Goal: Task Accomplishment & Management: Use online tool/utility

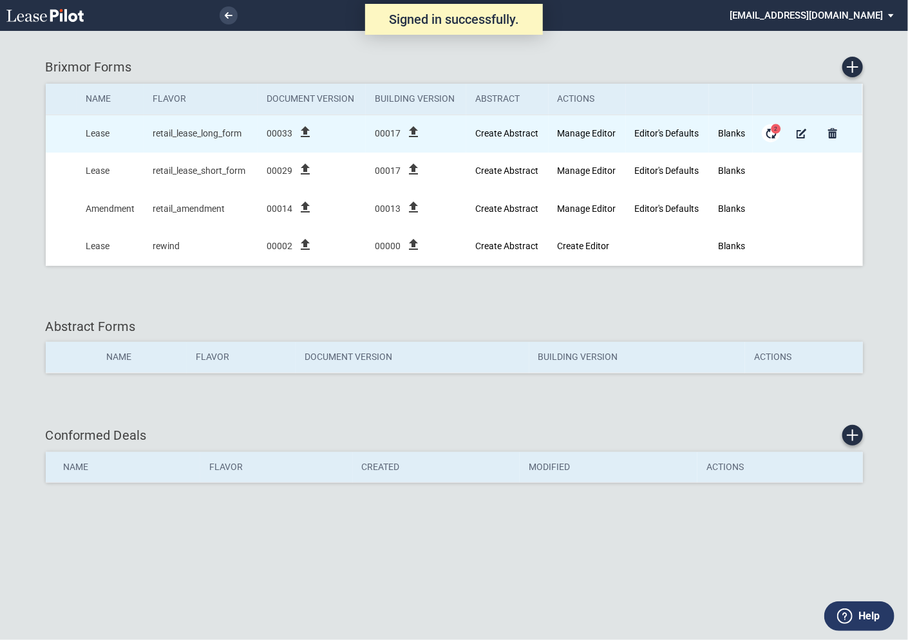
click at [774, 133] on span "2" at bounding box center [776, 129] width 10 height 10
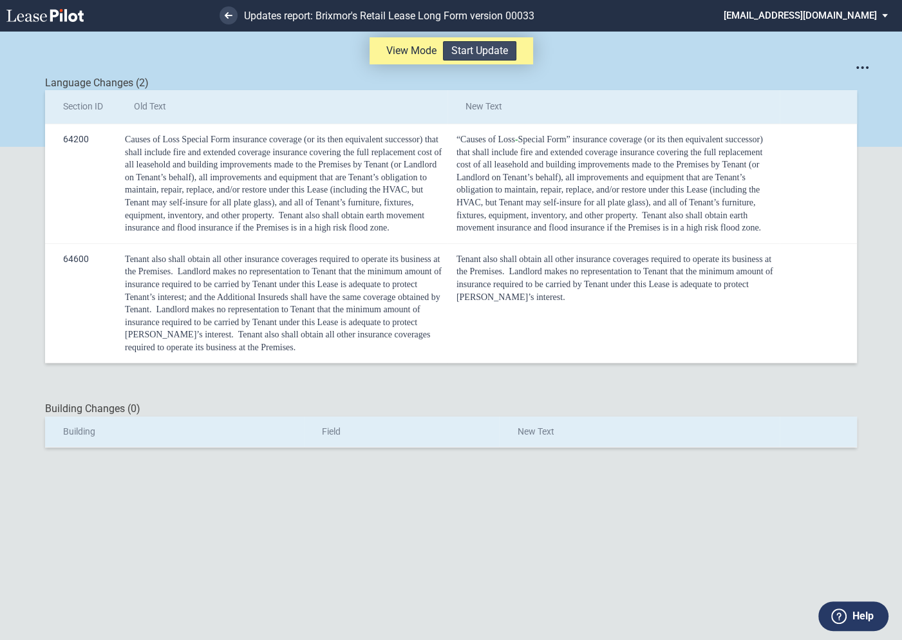
click at [493, 53] on button "Start Update" at bounding box center [479, 50] width 73 height 19
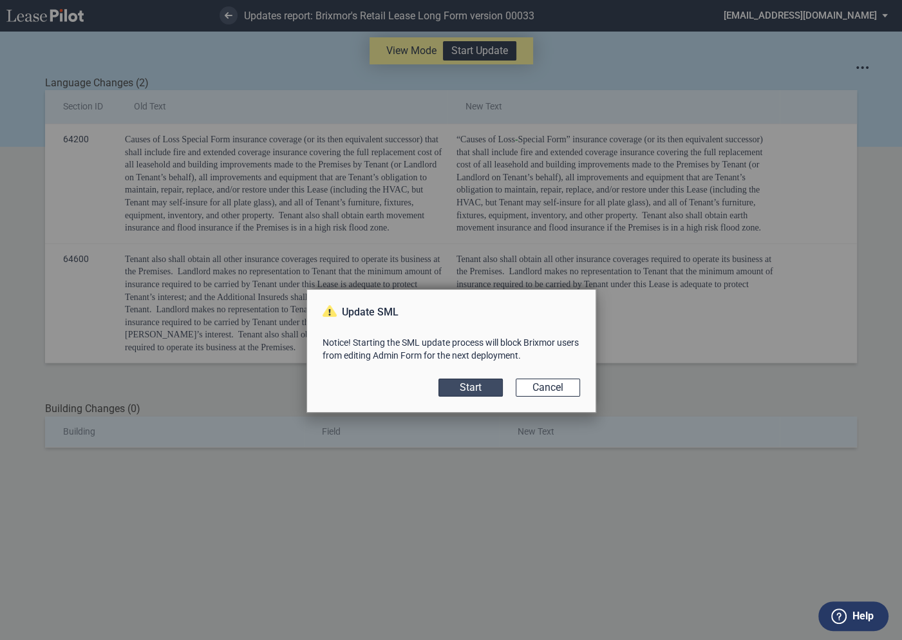
click at [472, 388] on button "Start" at bounding box center [471, 388] width 64 height 18
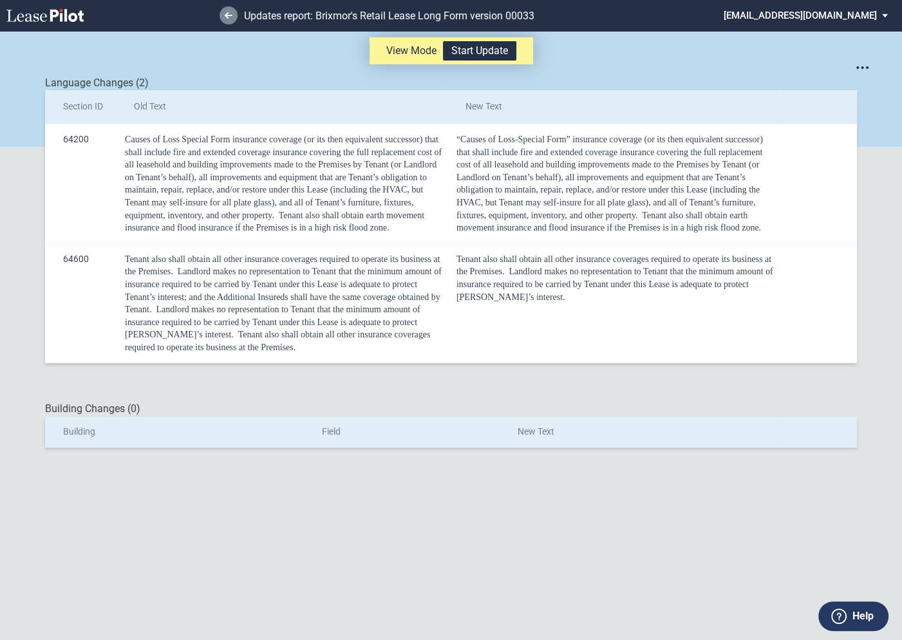
click at [225, 19] on link at bounding box center [229, 15] width 18 height 18
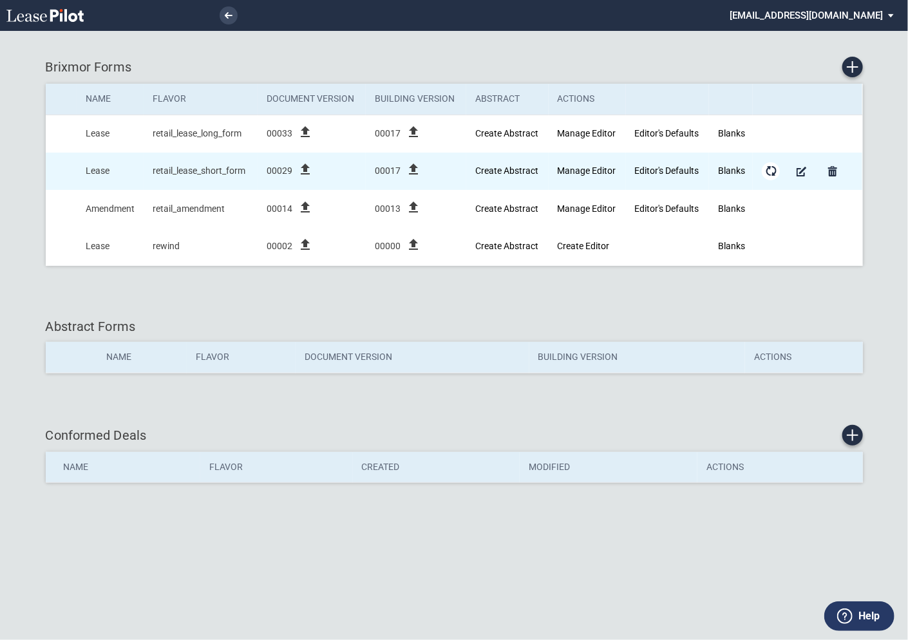
click at [771, 171] on md-icon "Form Updates" at bounding box center [770, 171] width 15 height 15
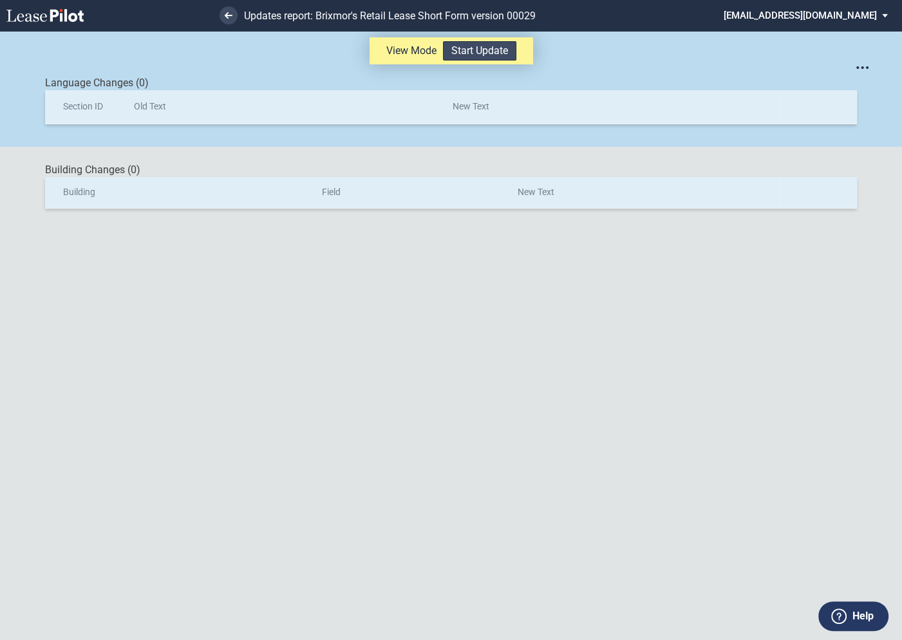
click at [476, 53] on button "Start Update" at bounding box center [479, 50] width 73 height 19
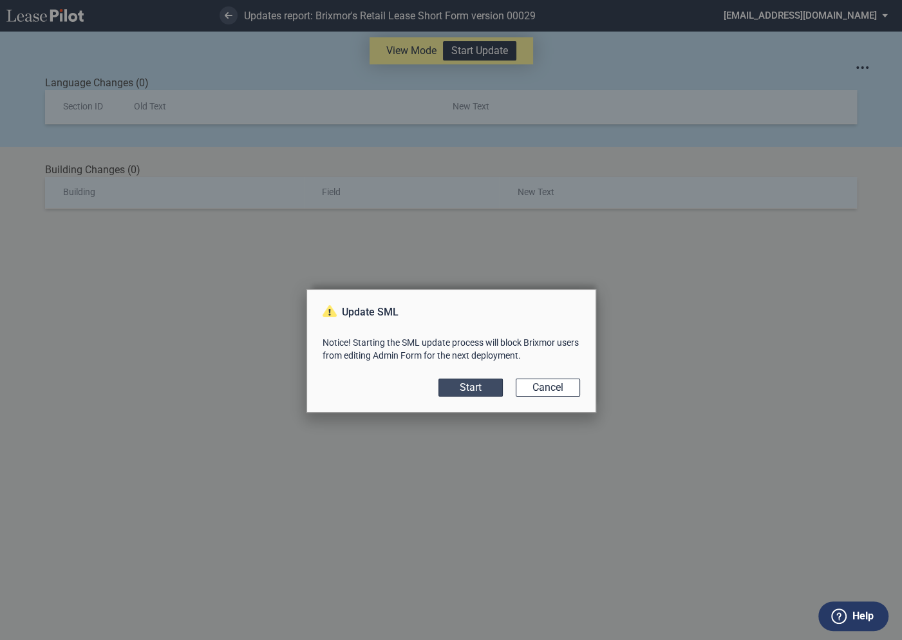
click at [473, 386] on button "Start" at bounding box center [471, 388] width 64 height 18
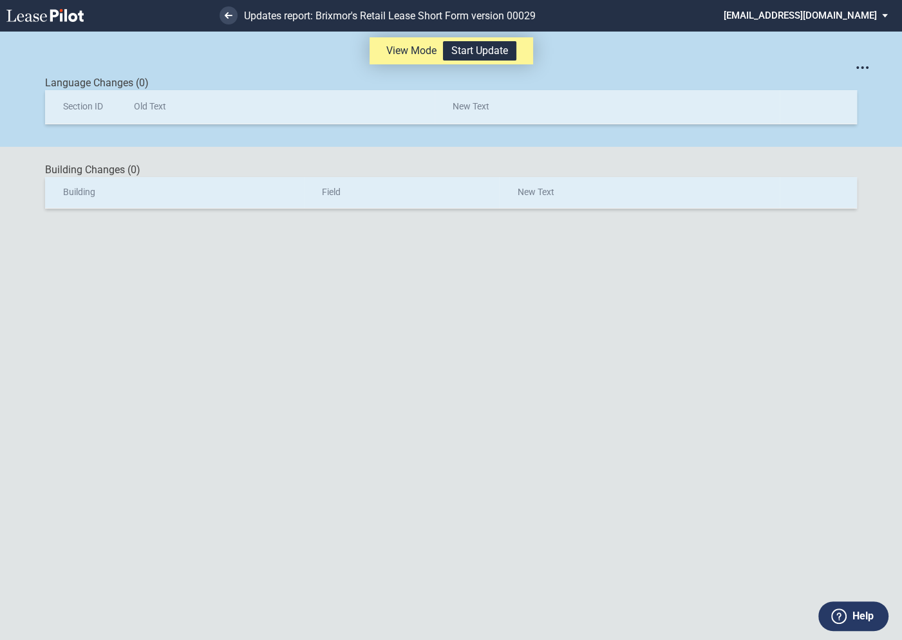
scroll to position [31, 0]
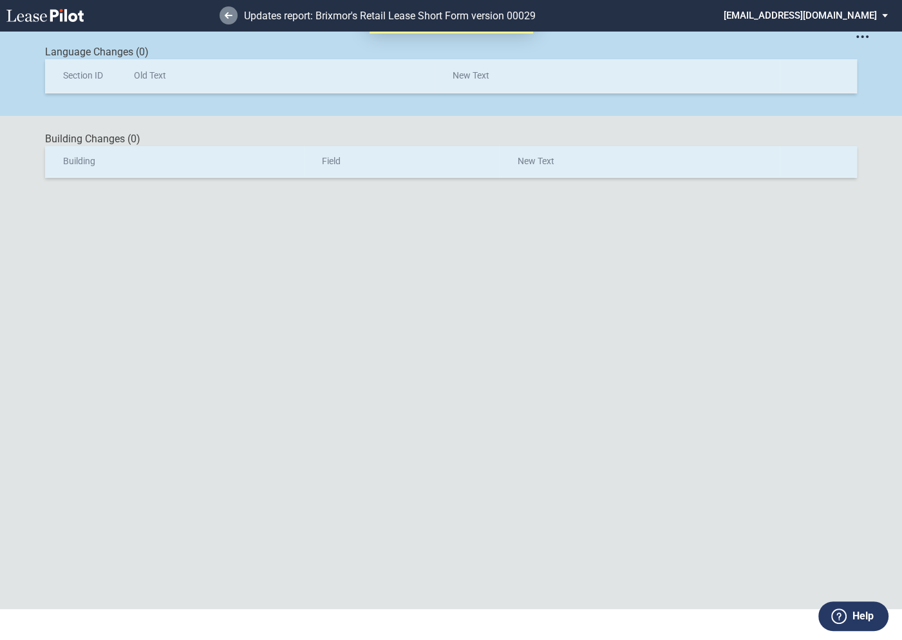
click at [232, 17] on link at bounding box center [229, 15] width 18 height 18
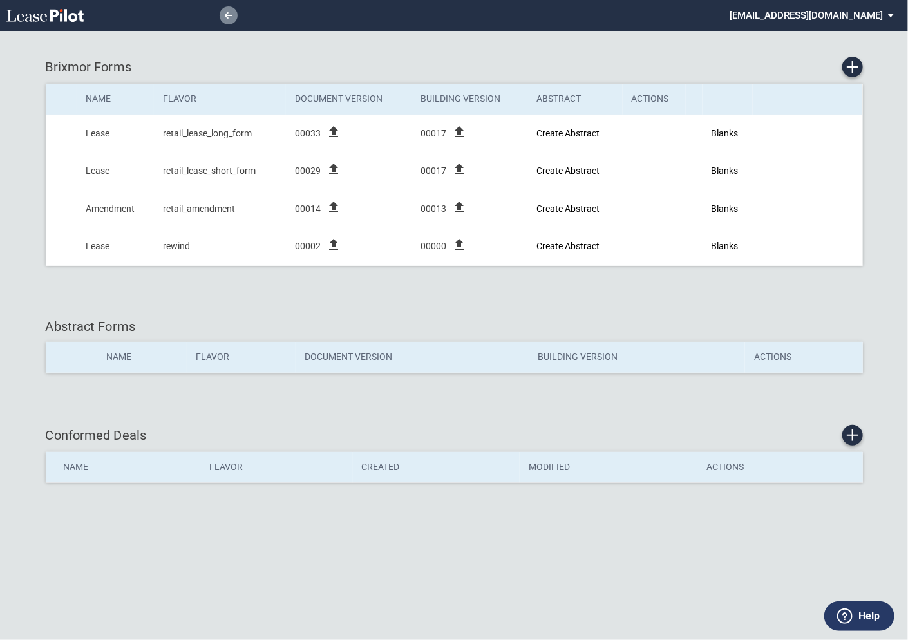
click at [229, 23] on link at bounding box center [229, 15] width 18 height 18
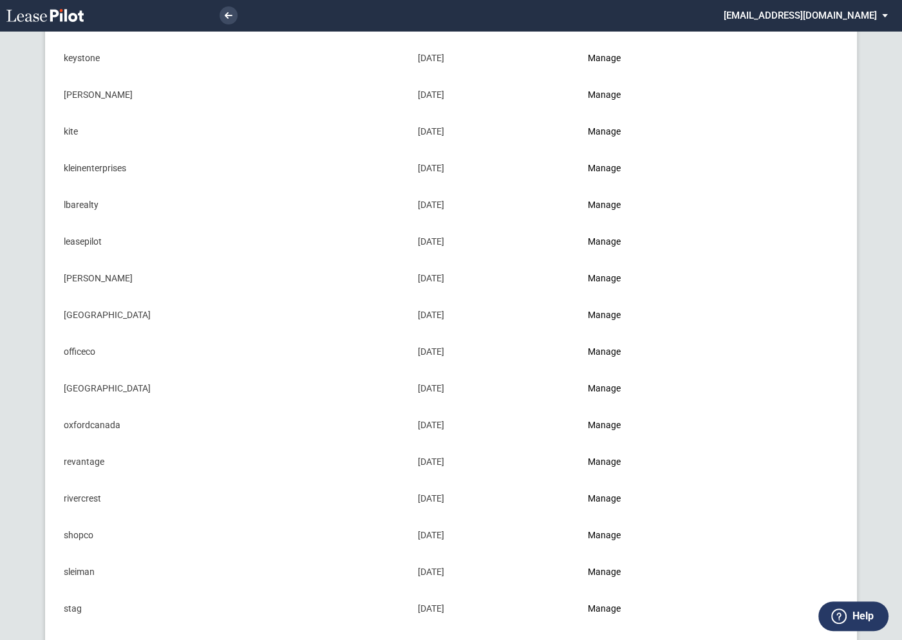
scroll to position [1292, 0]
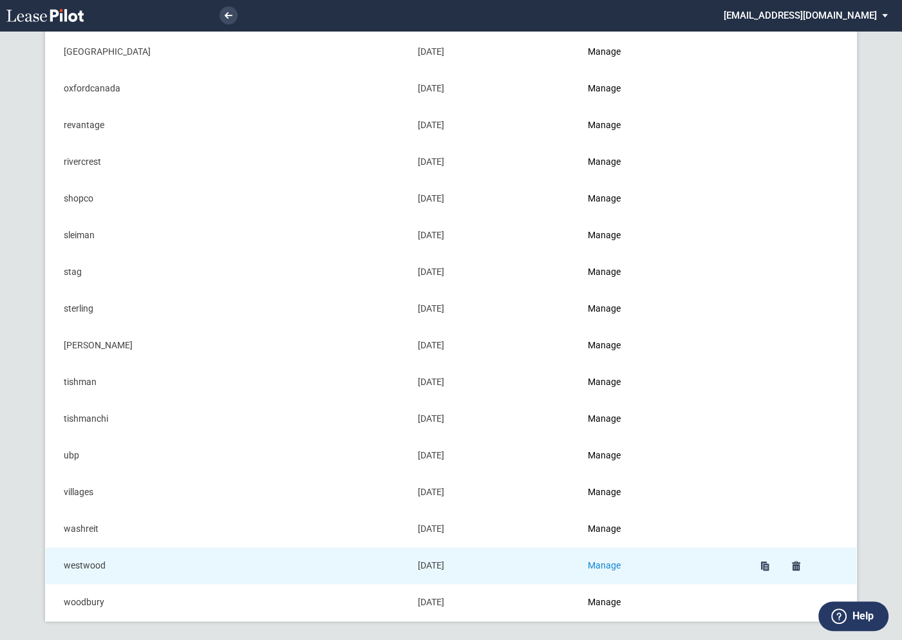
click at [614, 560] on link "Manage" at bounding box center [604, 565] width 33 height 10
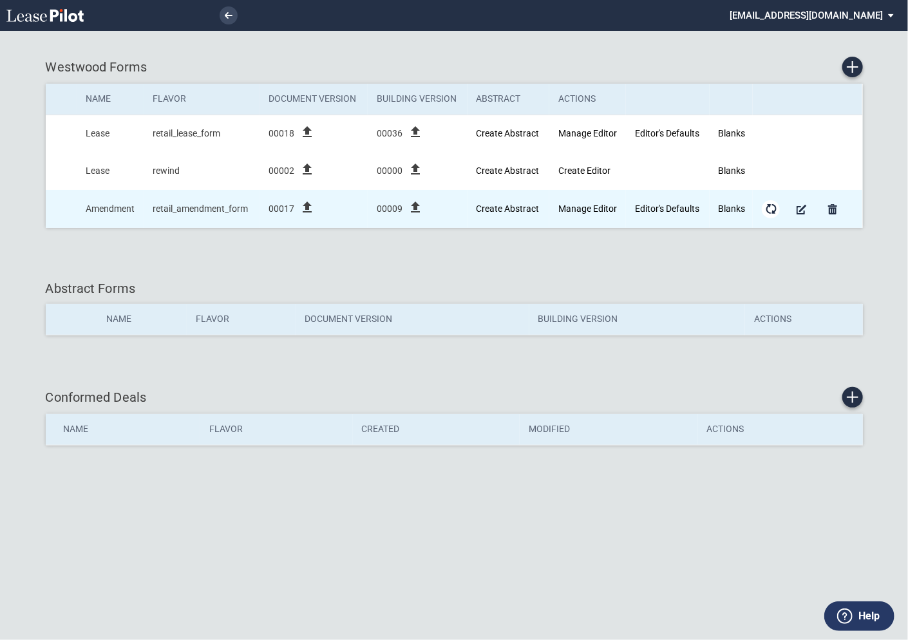
click at [773, 210] on md-icon "Form Updates" at bounding box center [770, 209] width 15 height 15
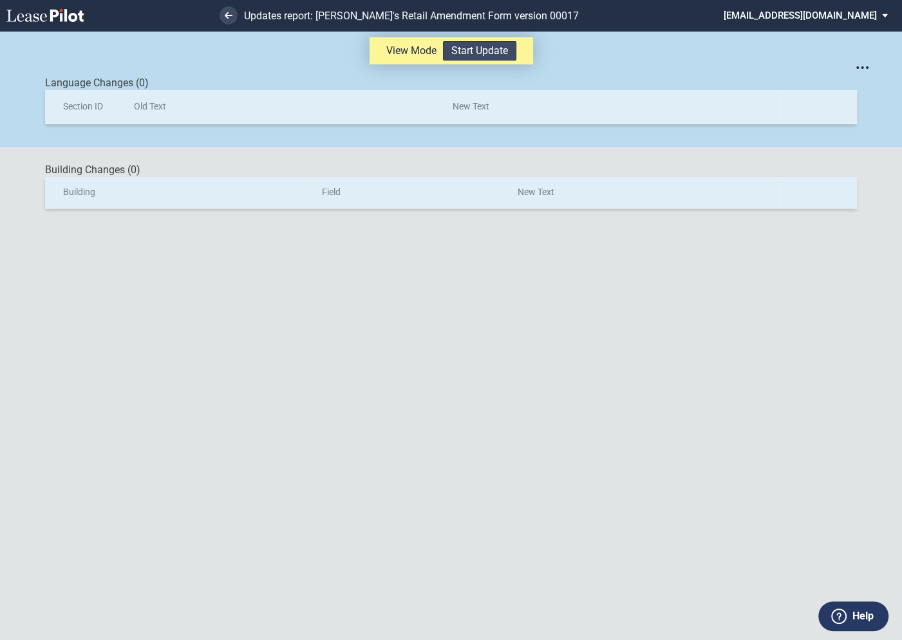
click at [503, 52] on button "Start Update" at bounding box center [479, 50] width 73 height 19
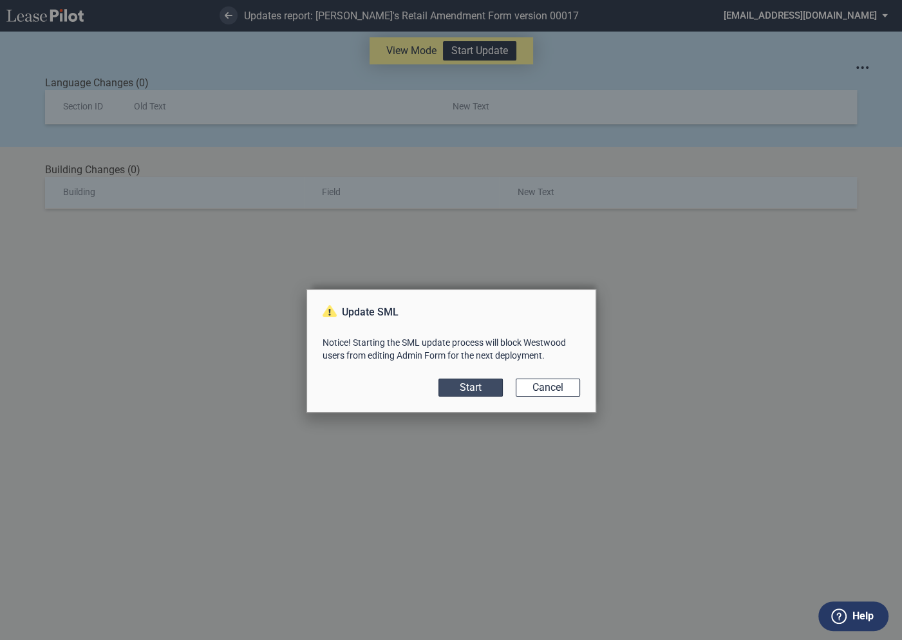
click at [480, 383] on button "Start" at bounding box center [471, 388] width 64 height 18
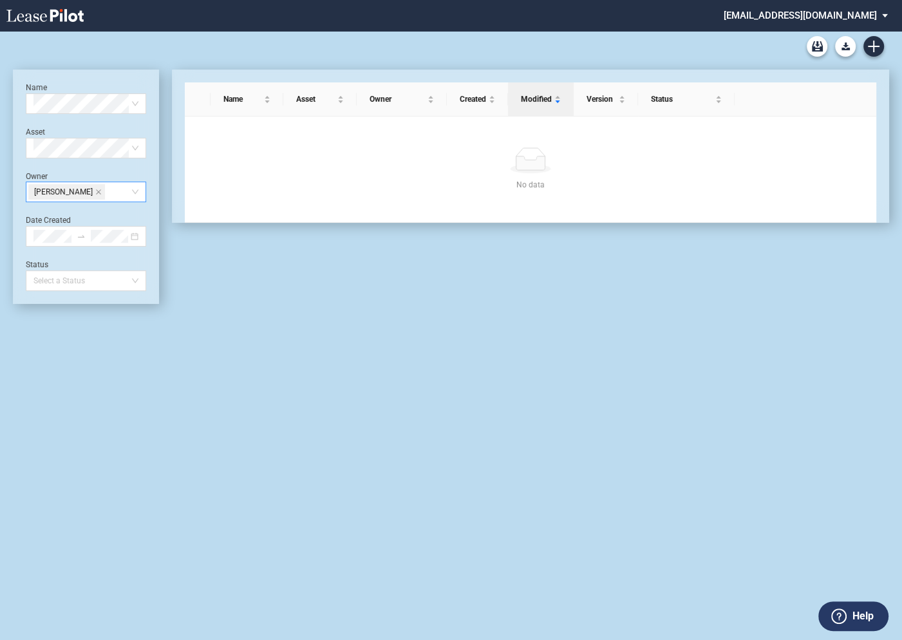
click at [84, 197] on span "Cara Groseth" at bounding box center [66, 191] width 77 height 15
click at [95, 194] on icon "close" at bounding box center [98, 192] width 6 height 6
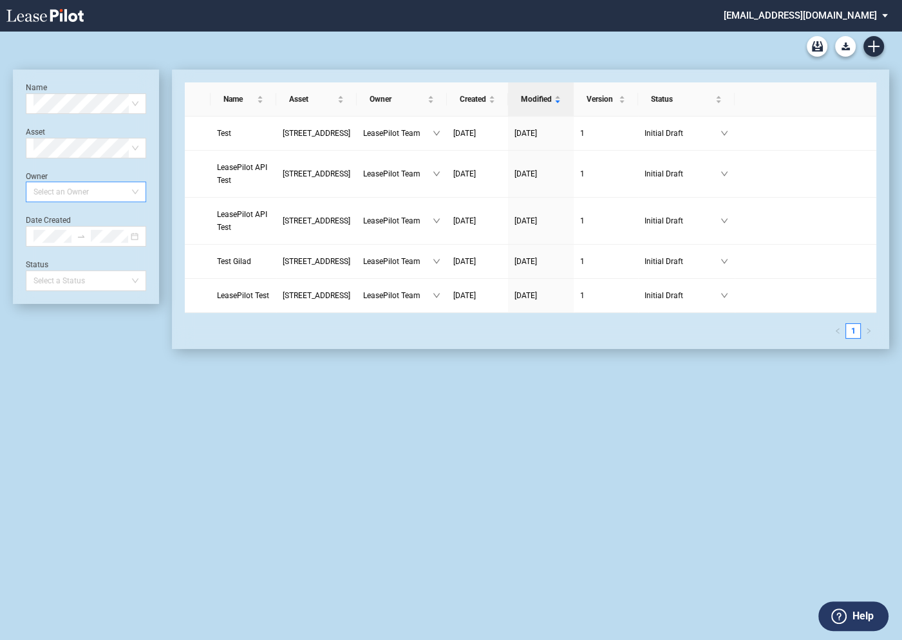
click at [802, 19] on md-select "admin@leasepilot.co Super Admin Area Admin Area Settings Sign Out" at bounding box center [811, 14] width 176 height 29
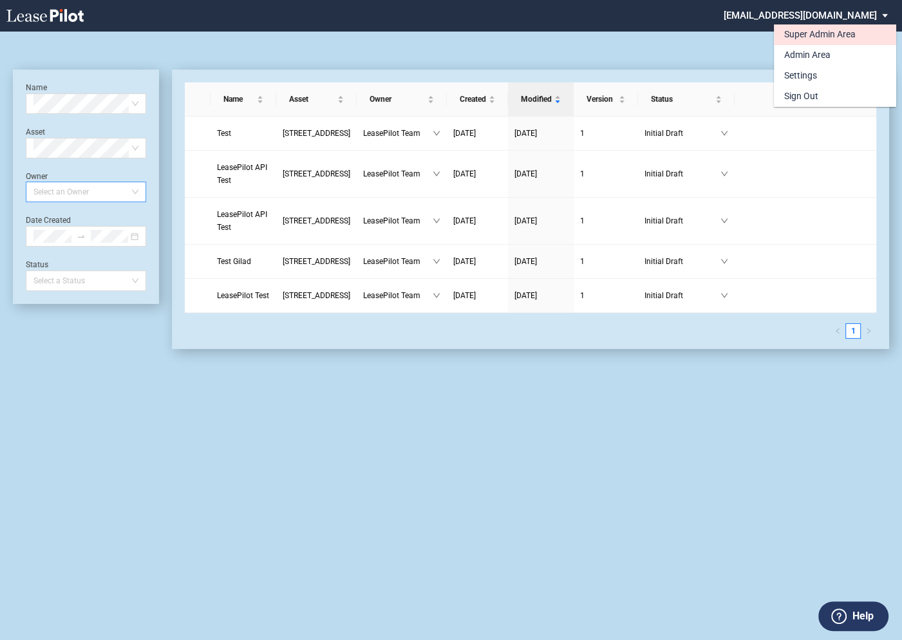
click at [795, 35] on div "Super Admin Area" at bounding box center [819, 34] width 71 height 13
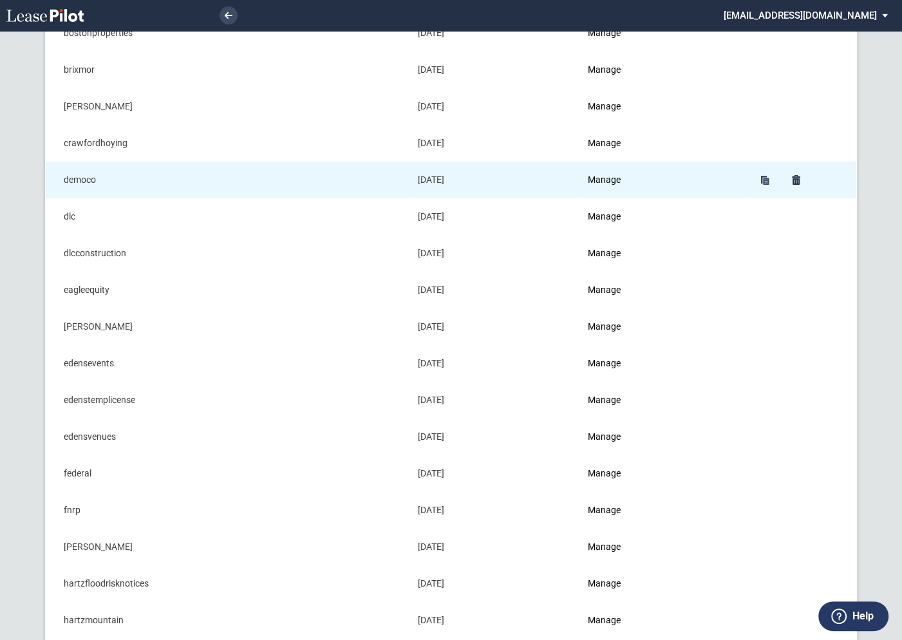
scroll to position [274, 0]
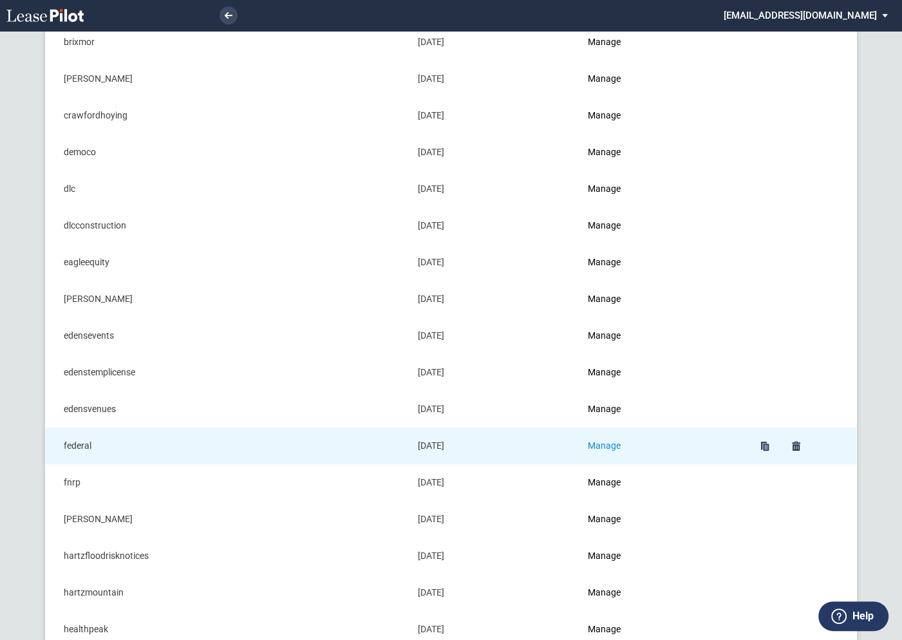
click at [612, 443] on link "Manage" at bounding box center [604, 445] width 33 height 10
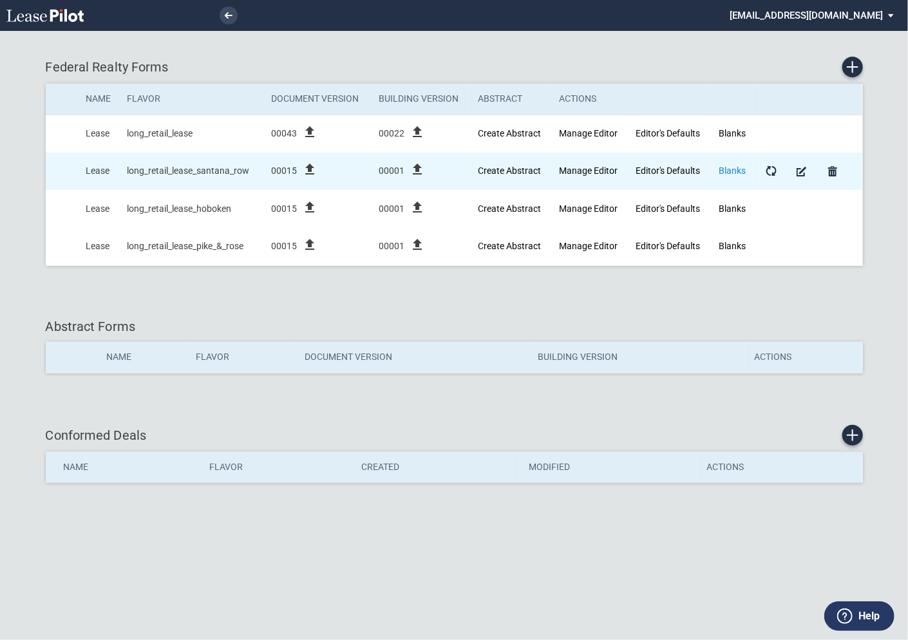
click at [732, 173] on link "Blanks" at bounding box center [732, 171] width 27 height 10
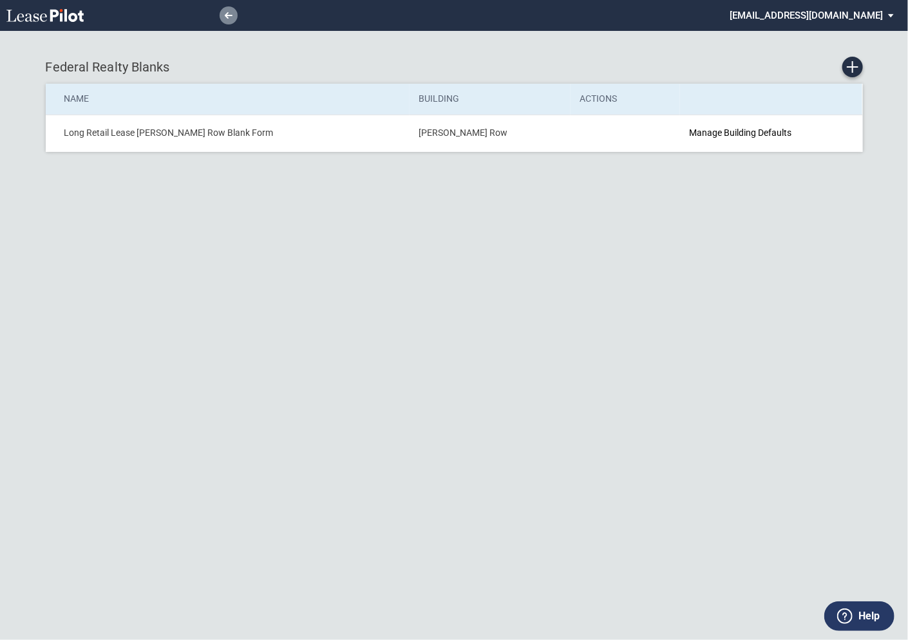
click at [226, 14] on use at bounding box center [229, 15] width 8 height 6
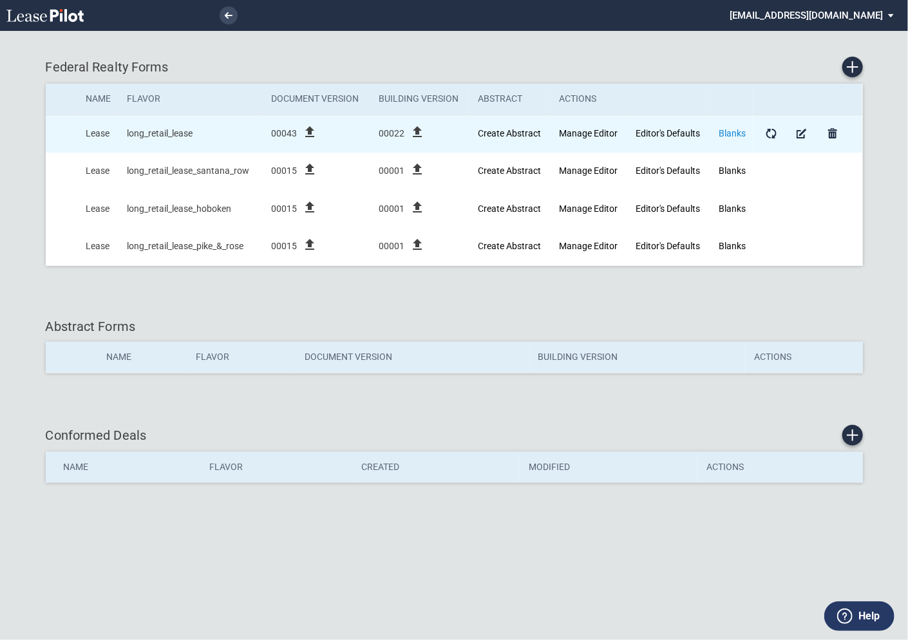
click at [725, 129] on link "Blanks" at bounding box center [732, 133] width 27 height 10
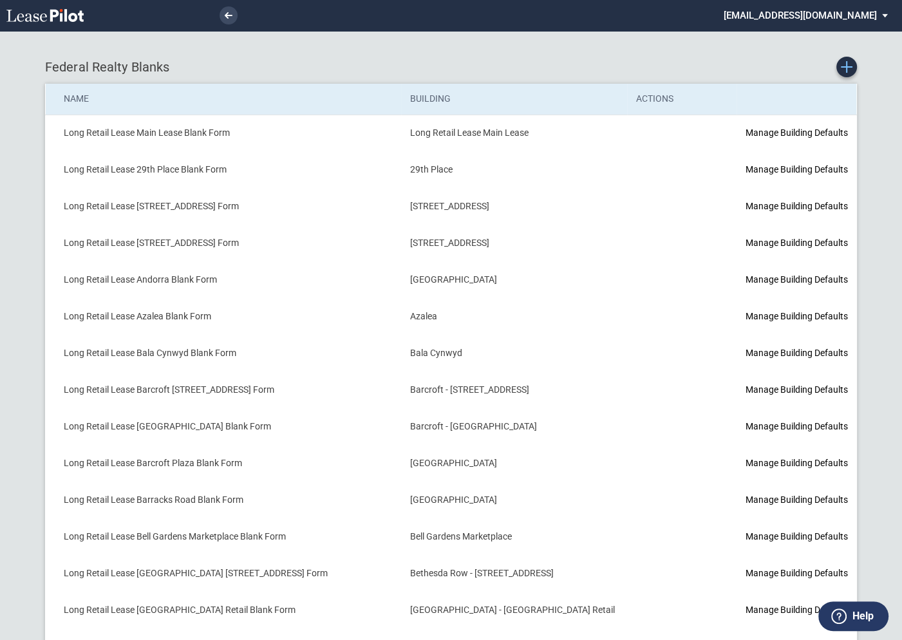
click at [846, 69] on icon "Create new Blank Form" at bounding box center [847, 67] width 12 height 12
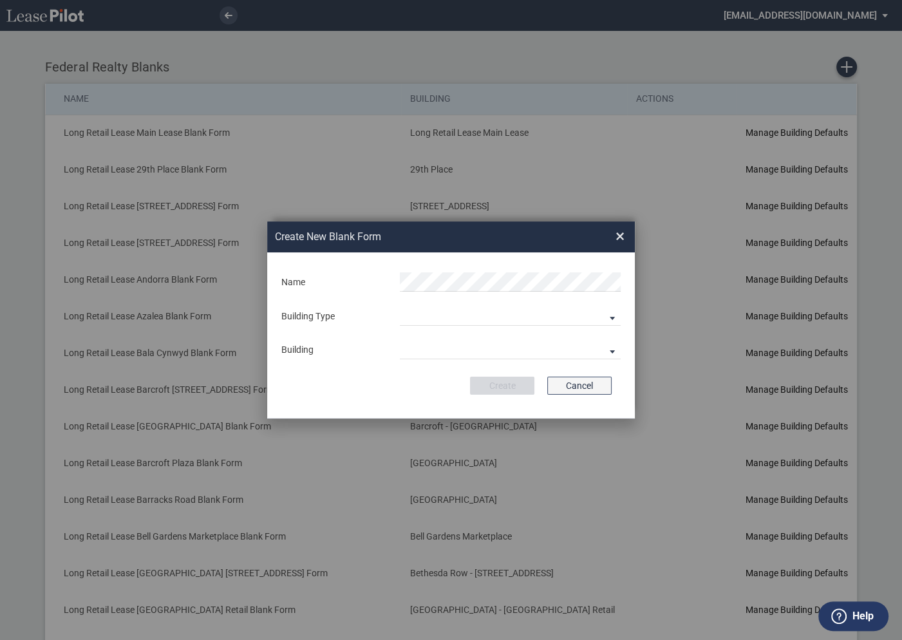
click at [576, 390] on button "Cancel" at bounding box center [579, 386] width 64 height 18
click at [591, 386] on button "Cancel" at bounding box center [579, 386] width 64 height 18
click at [621, 236] on span "×" at bounding box center [620, 236] width 9 height 21
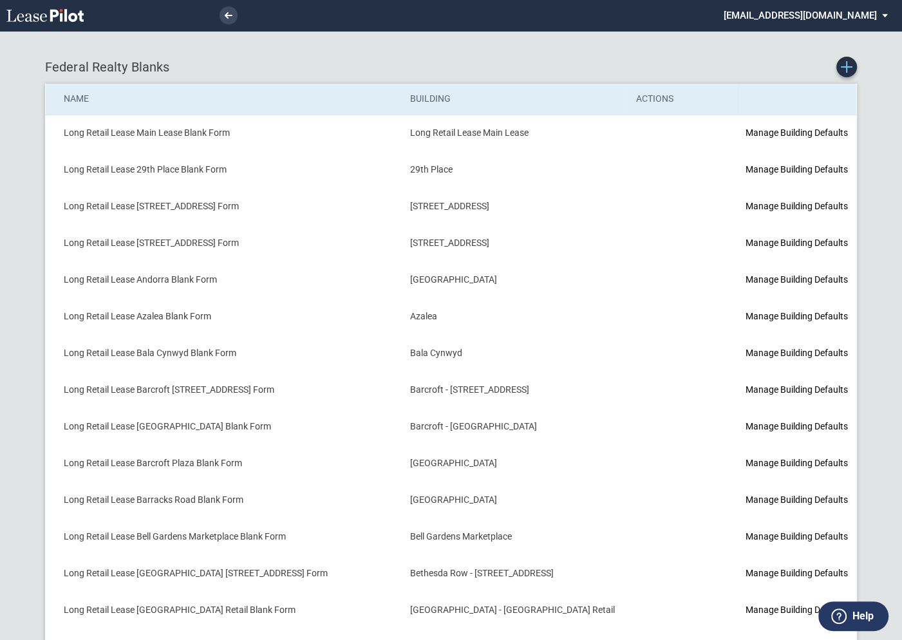
click at [846, 68] on icon "Create new Blank Form" at bounding box center [847, 67] width 12 height 12
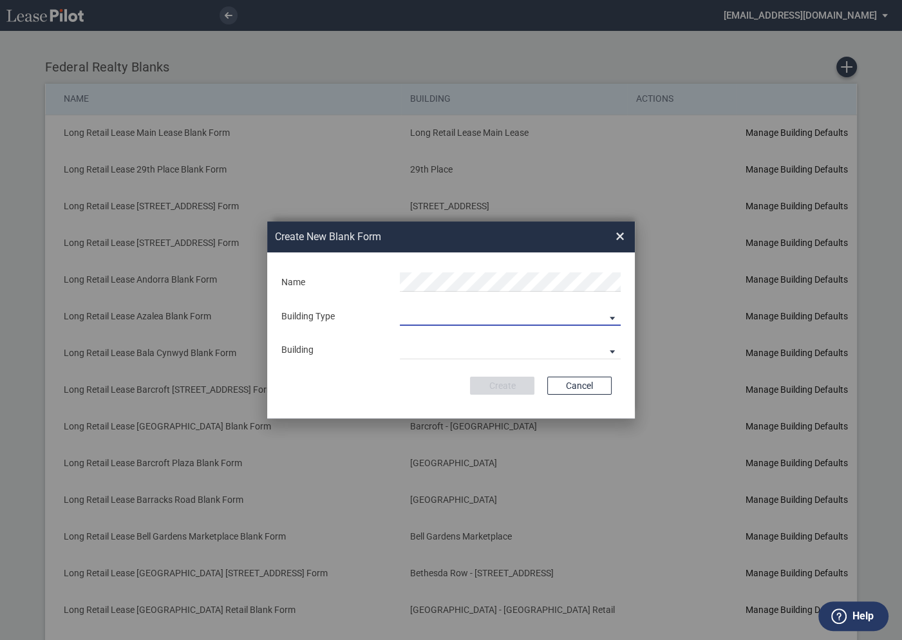
click at [434, 311] on md-select "Building Predefined Empty Building New Empty Building" at bounding box center [510, 316] width 221 height 19
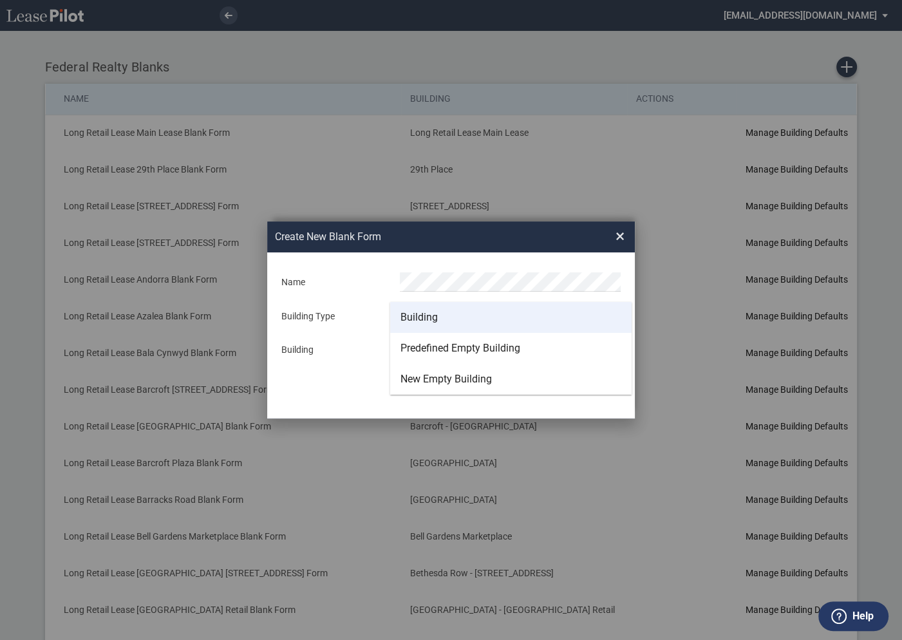
click at [424, 319] on div "Building" at bounding box center [419, 317] width 37 height 14
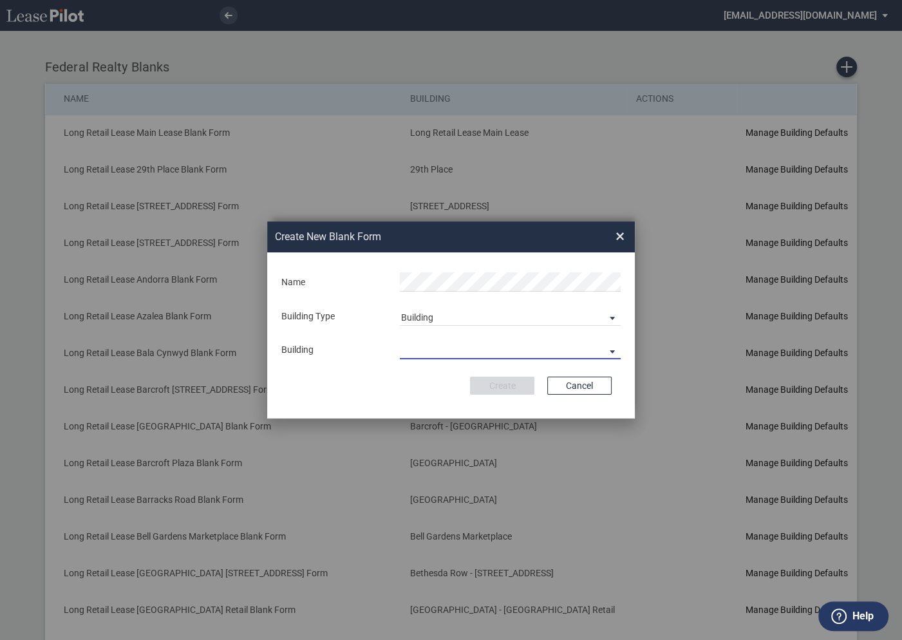
click at [422, 352] on md-select "29th Place 6464 Lincolnia Avenue 7770 Richmond Highway Andorra Azalea Bala Cynw…" at bounding box center [510, 349] width 221 height 19
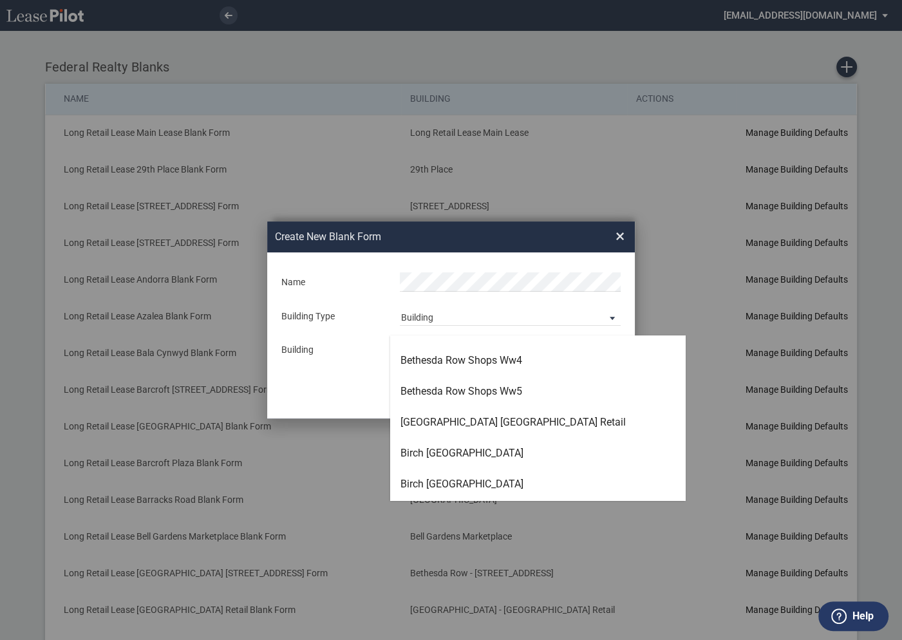
scroll to position [549, 0]
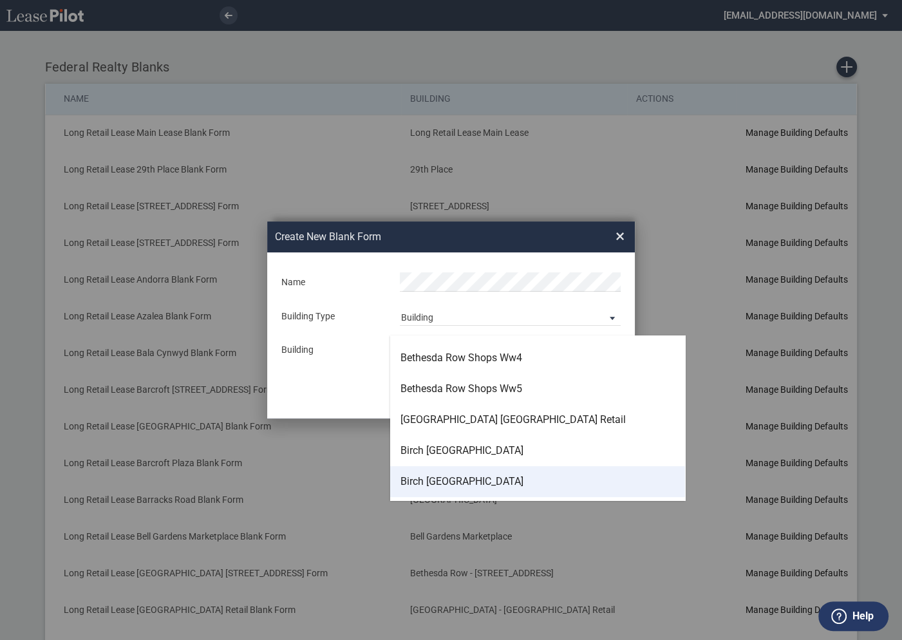
click at [446, 481] on div "Birch Broad West" at bounding box center [462, 482] width 123 height 14
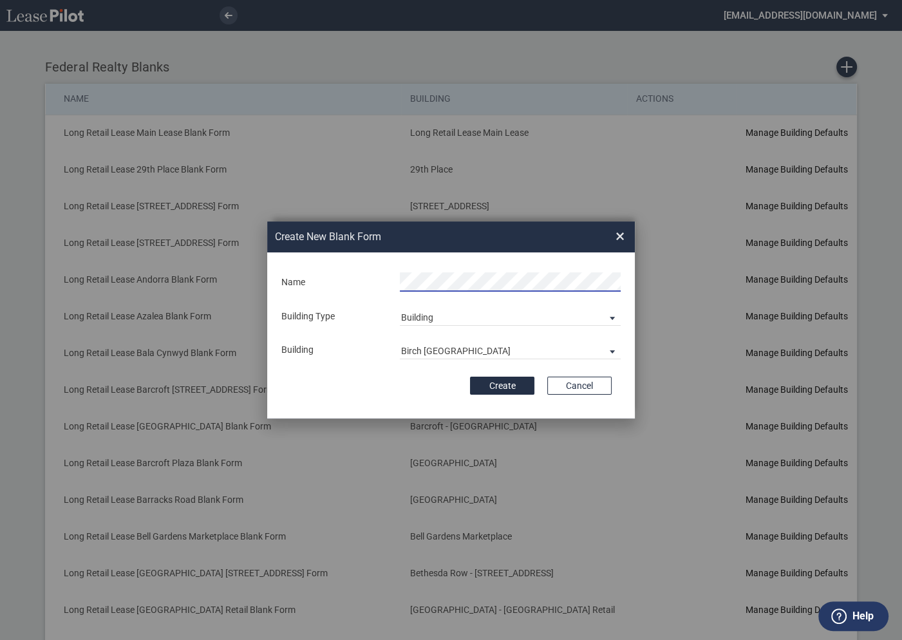
click at [387, 383] on div "Create Cancel" at bounding box center [450, 386] width 321 height 18
click at [510, 388] on button "Create" at bounding box center [502, 386] width 64 height 18
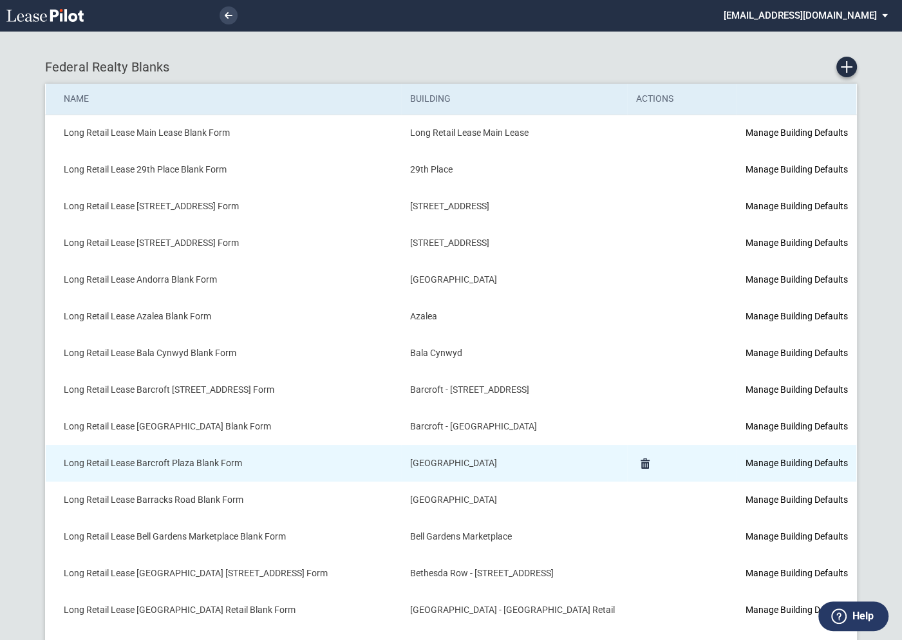
scroll to position [378, 0]
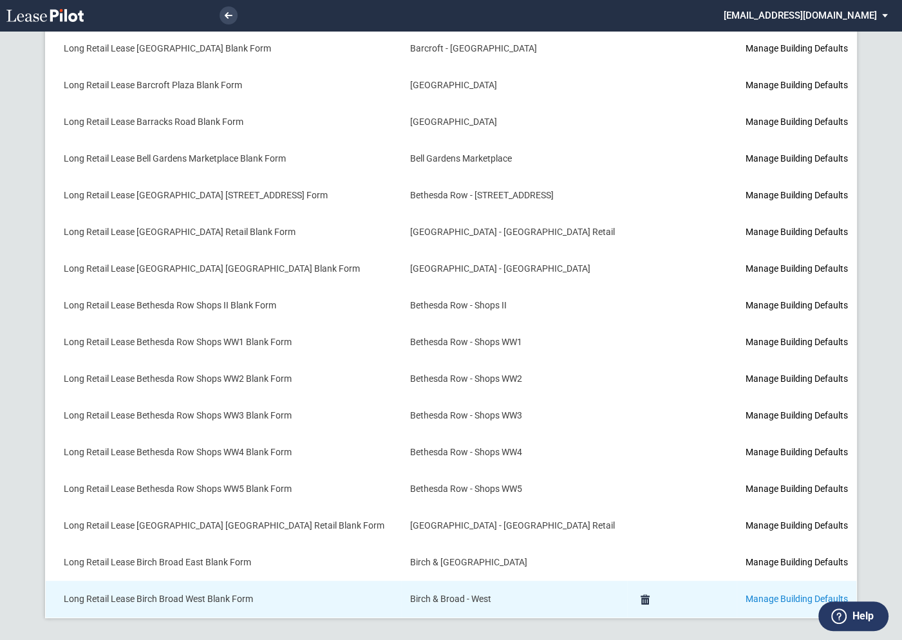
click at [746, 597] on link "Manage Building Defaults" at bounding box center [797, 599] width 102 height 10
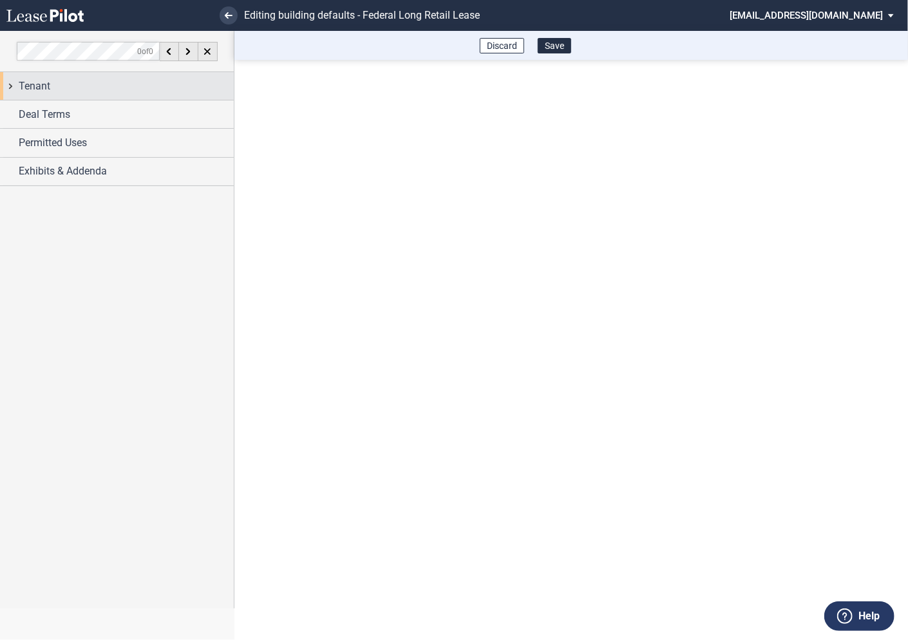
click at [9, 87] on div "Tenant" at bounding box center [117, 86] width 234 height 28
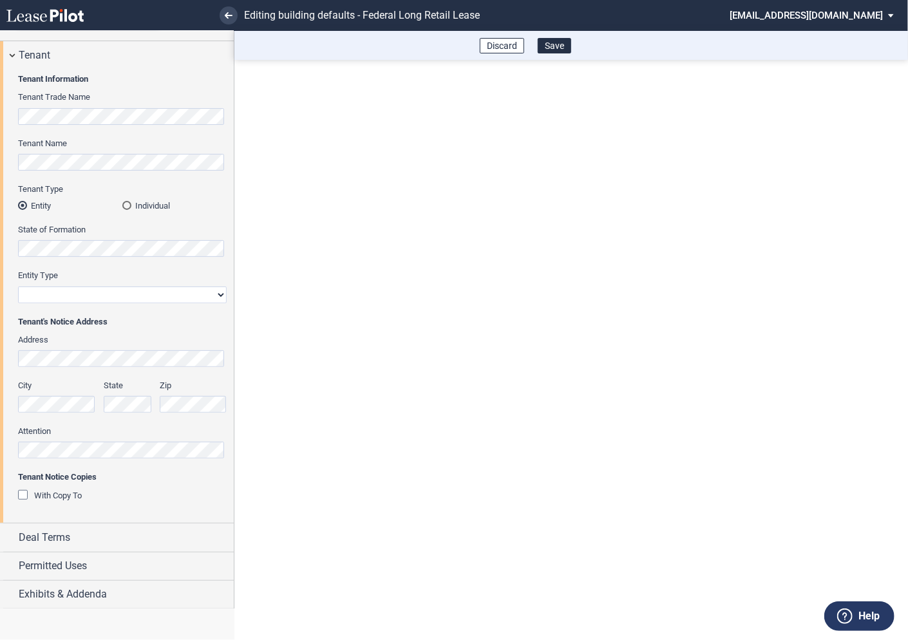
scroll to position [28, 0]
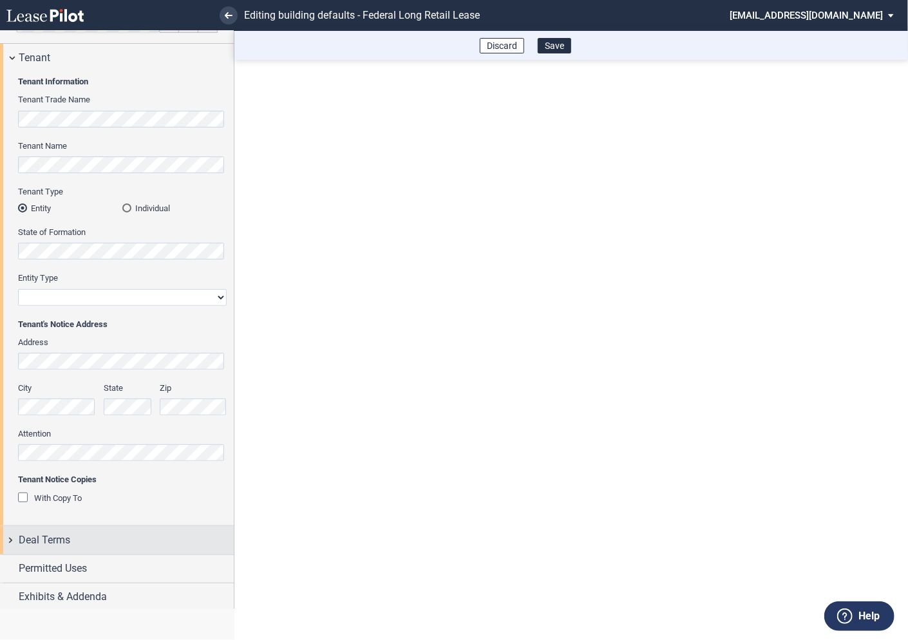
click at [10, 536] on div "Deal Terms" at bounding box center [117, 540] width 234 height 28
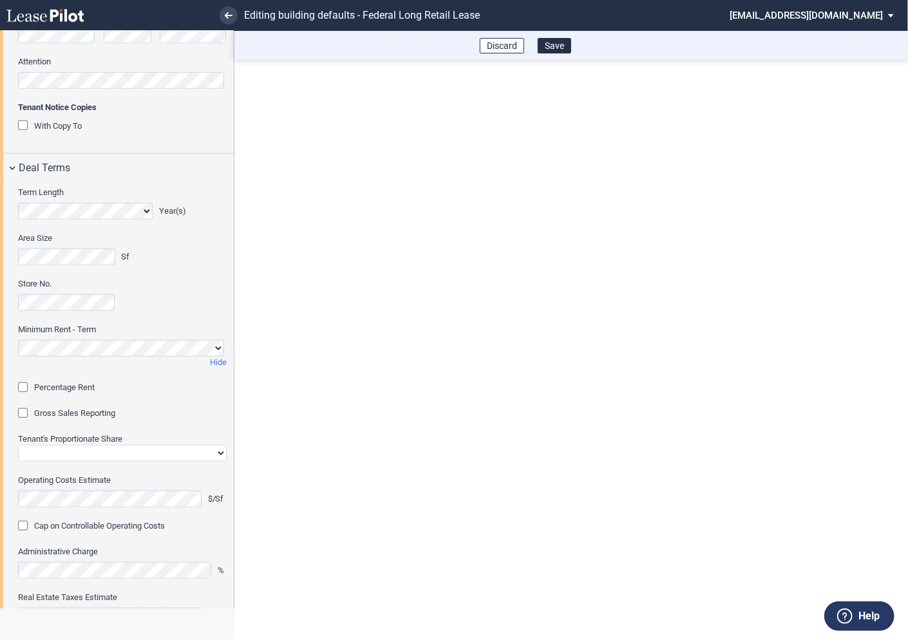
scroll to position [424, 0]
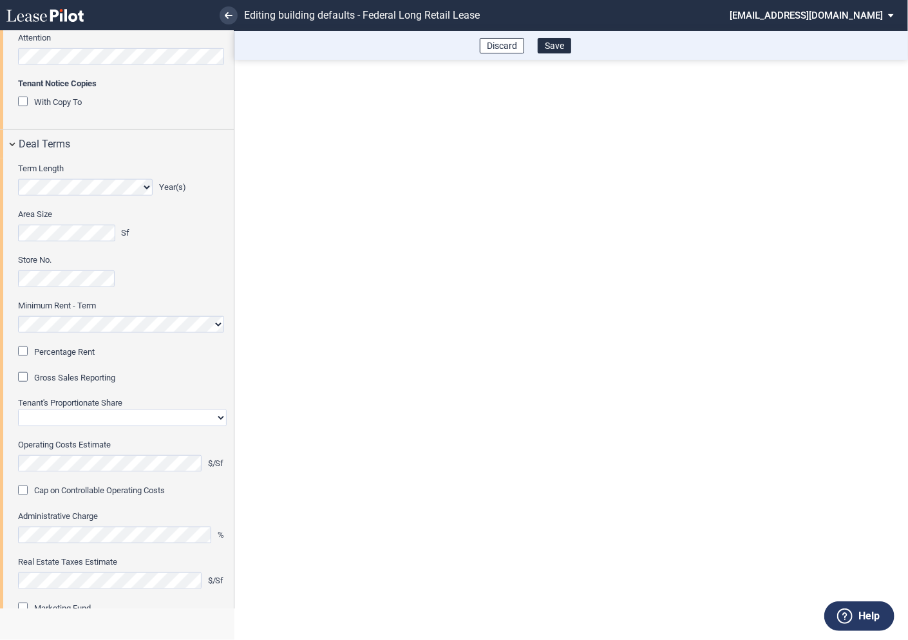
click at [27, 354] on div "Percentage Rent" at bounding box center [24, 352] width 13 height 13
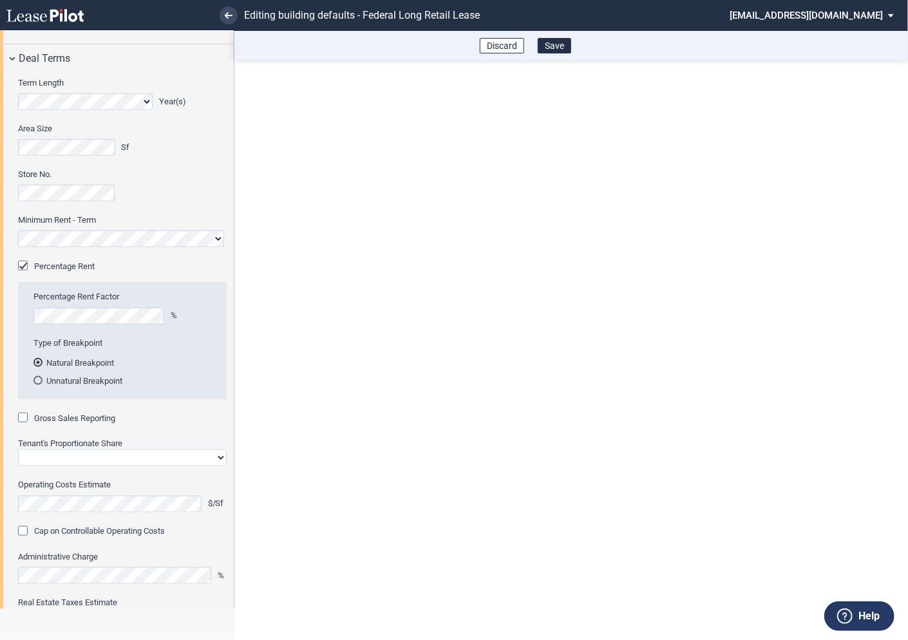
scroll to position [531, 0]
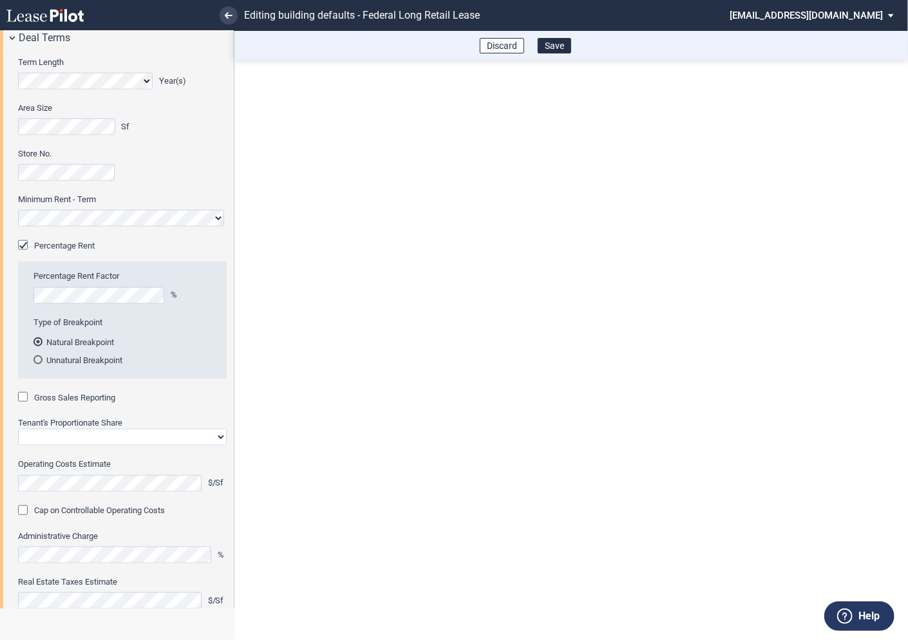
click at [26, 399] on div "Gross Sales Reporting" at bounding box center [24, 398] width 13 height 13
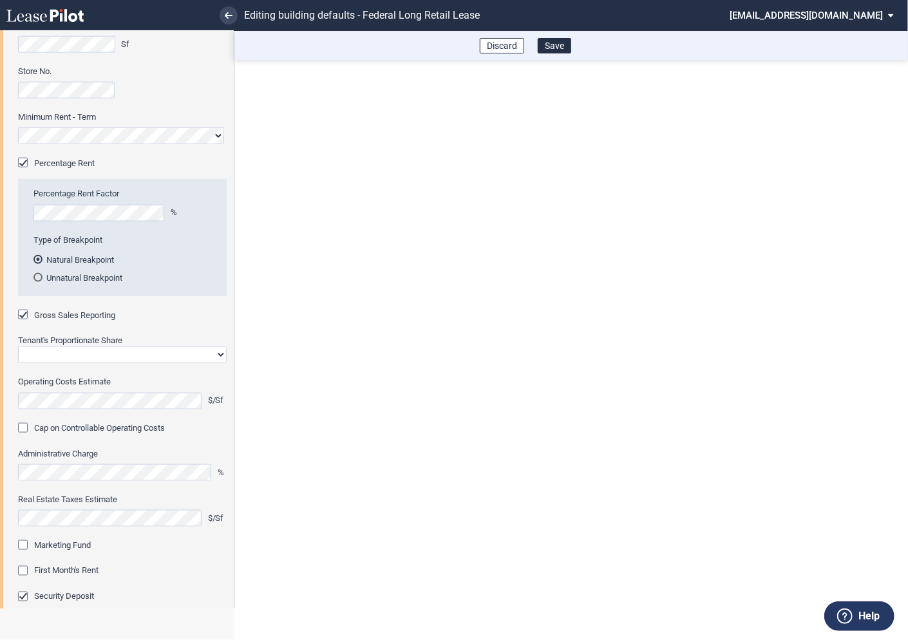
scroll to position [625, 0]
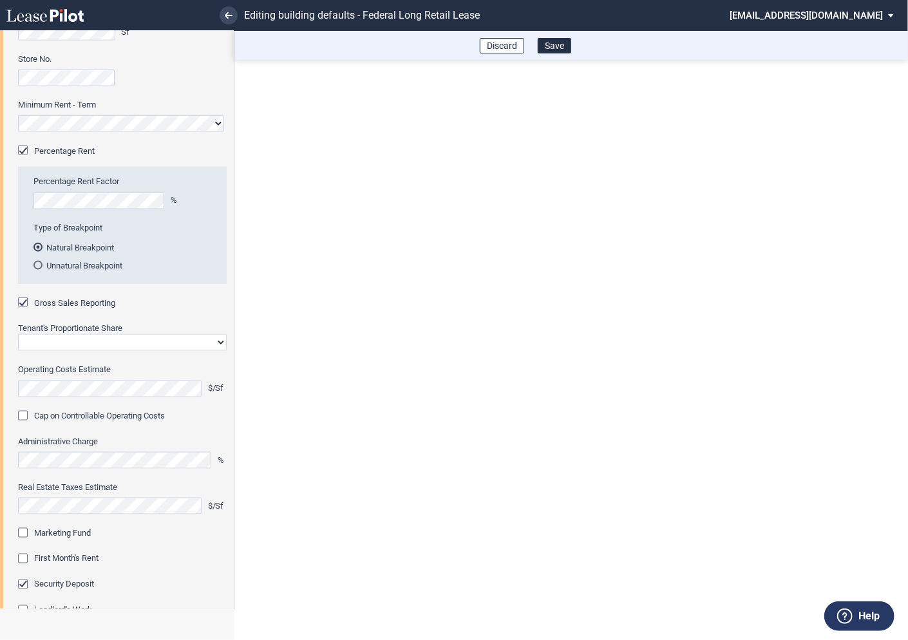
click at [72, 346] on select "Straight GLA Net Major" at bounding box center [122, 342] width 209 height 17
select select "straight GLA"
click at [18, 334] on select "Straight GLA Net Major" at bounding box center [122, 342] width 209 height 17
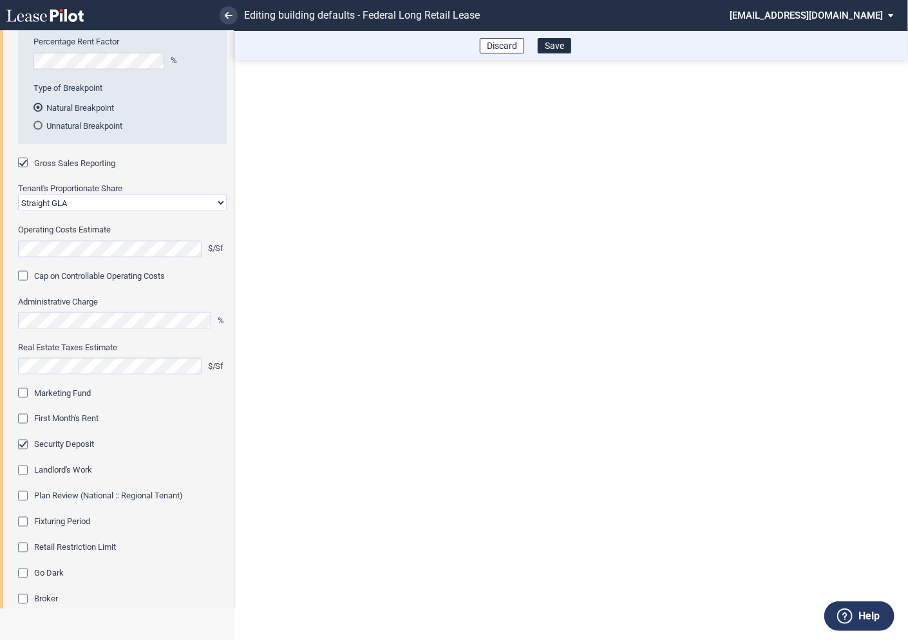
scroll to position [790, 0]
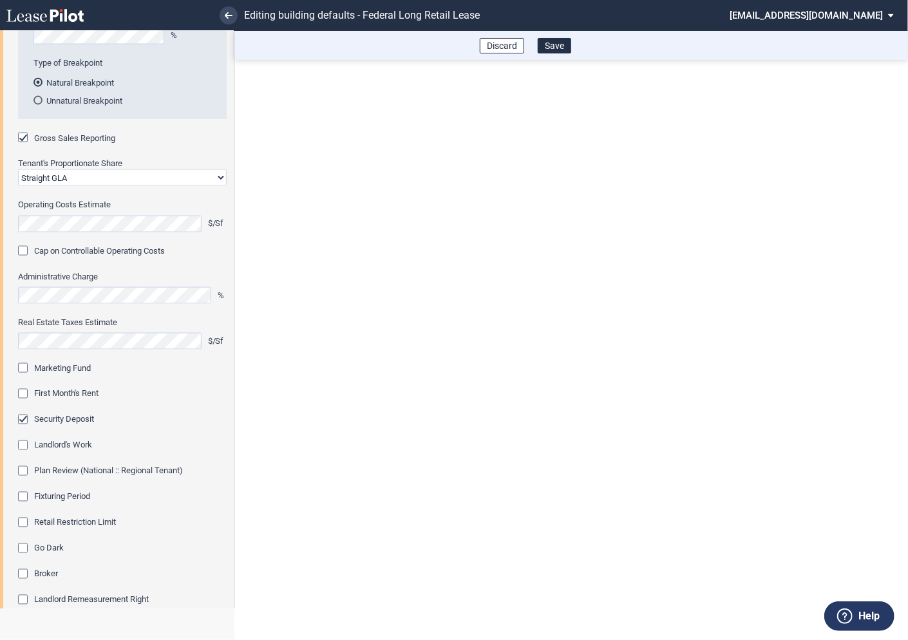
click at [26, 372] on div "Marketing Fund" at bounding box center [24, 369] width 13 height 13
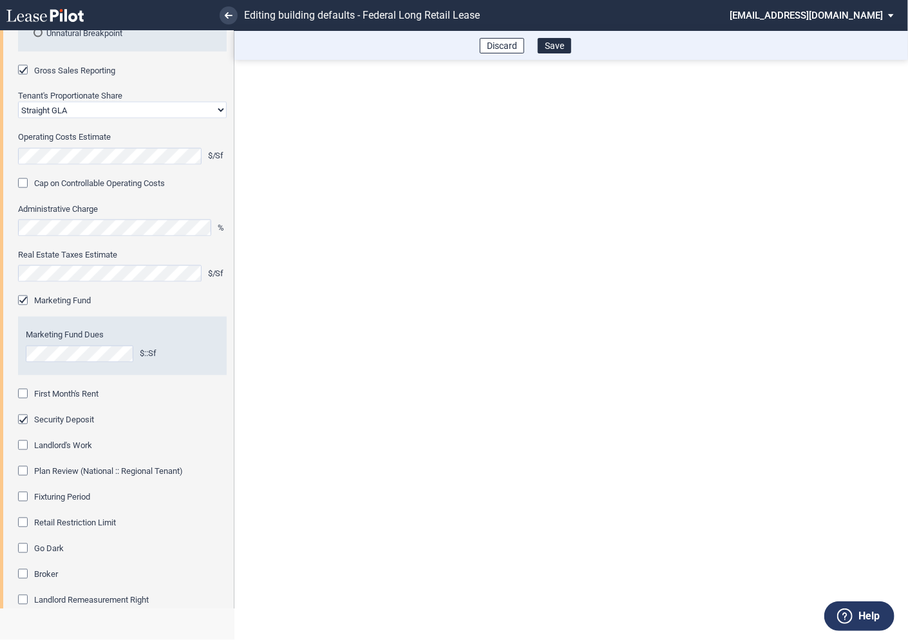
scroll to position [863, 0]
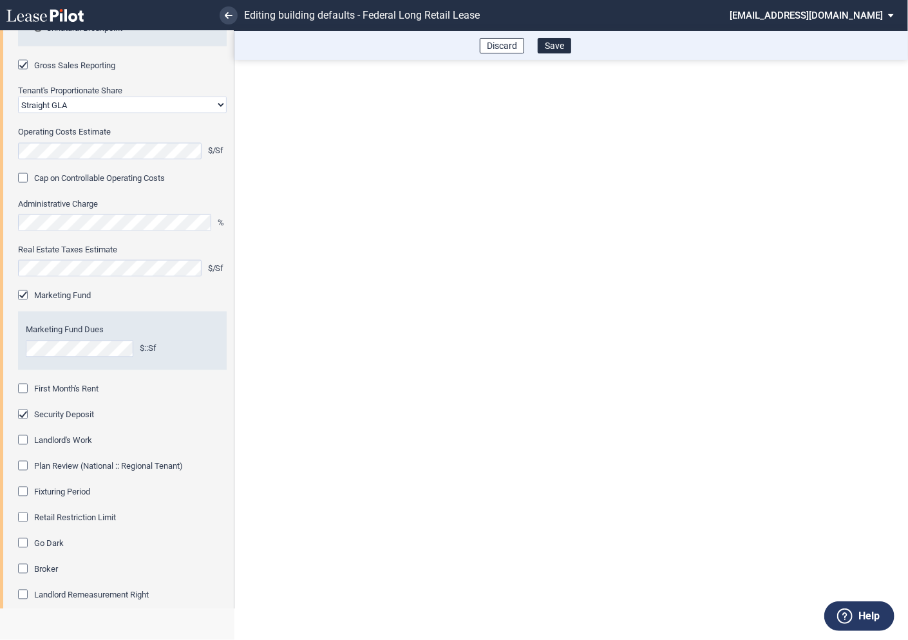
click at [27, 388] on div "First Month's Rent" at bounding box center [24, 390] width 13 height 13
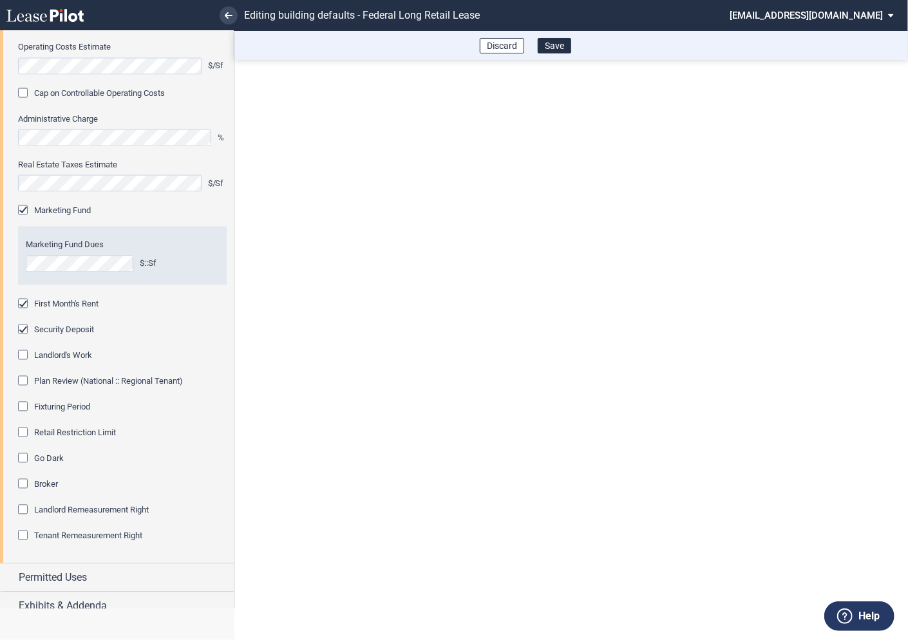
scroll to position [960, 0]
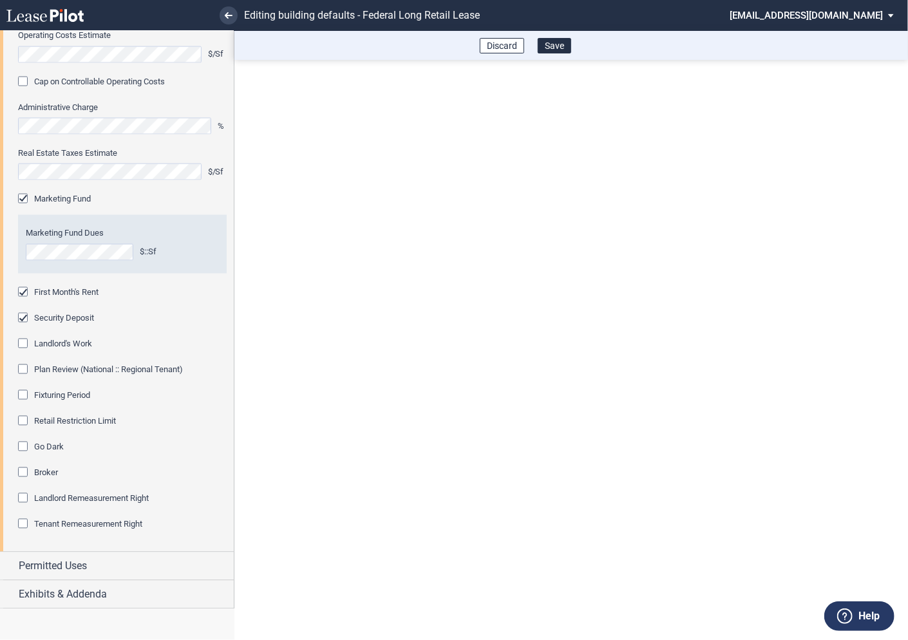
click at [26, 396] on div "Fixturing Period" at bounding box center [24, 396] width 13 height 13
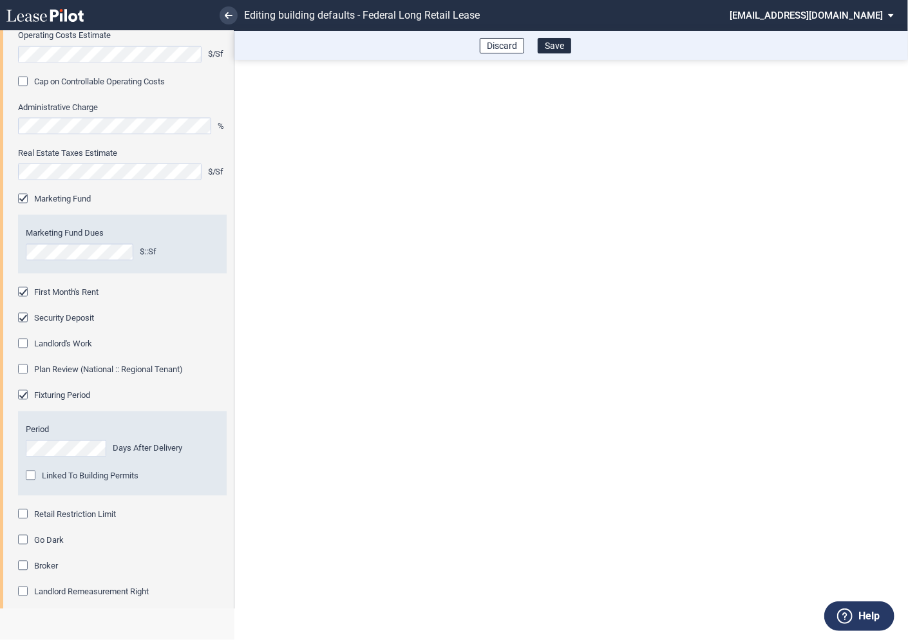
scroll to position [1054, 0]
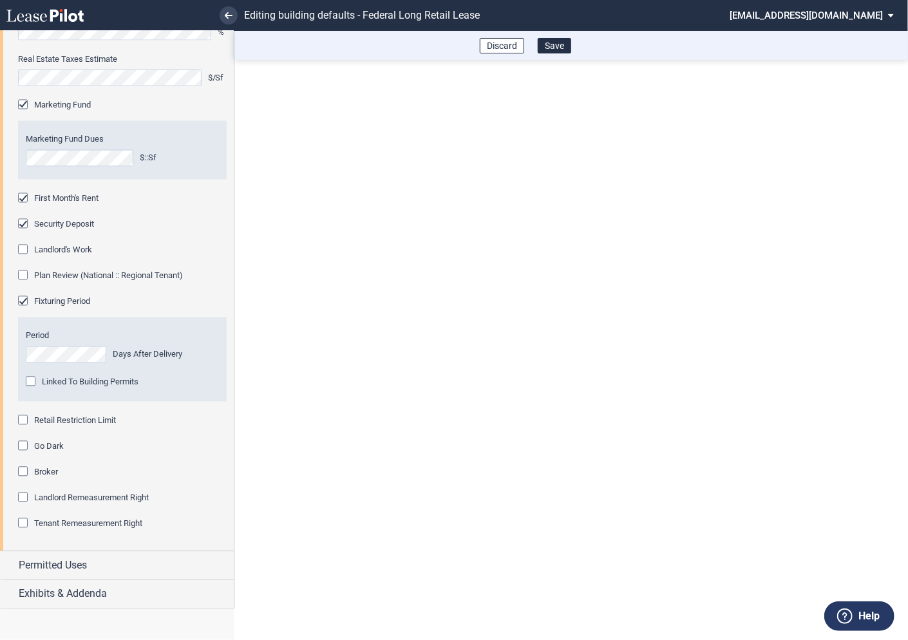
click at [22, 422] on div "Retail Restriction Limit" at bounding box center [24, 421] width 13 height 13
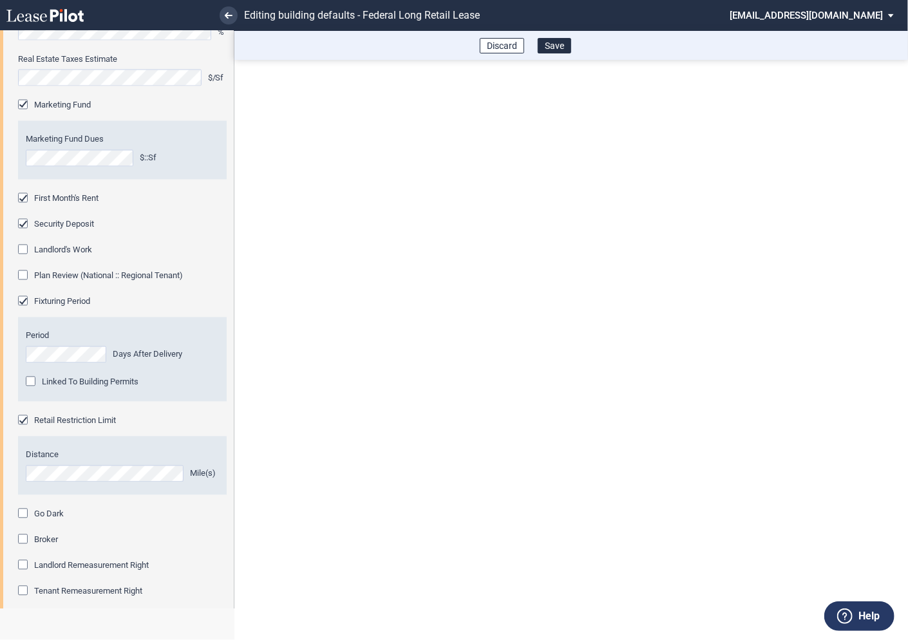
scroll to position [1121, 0]
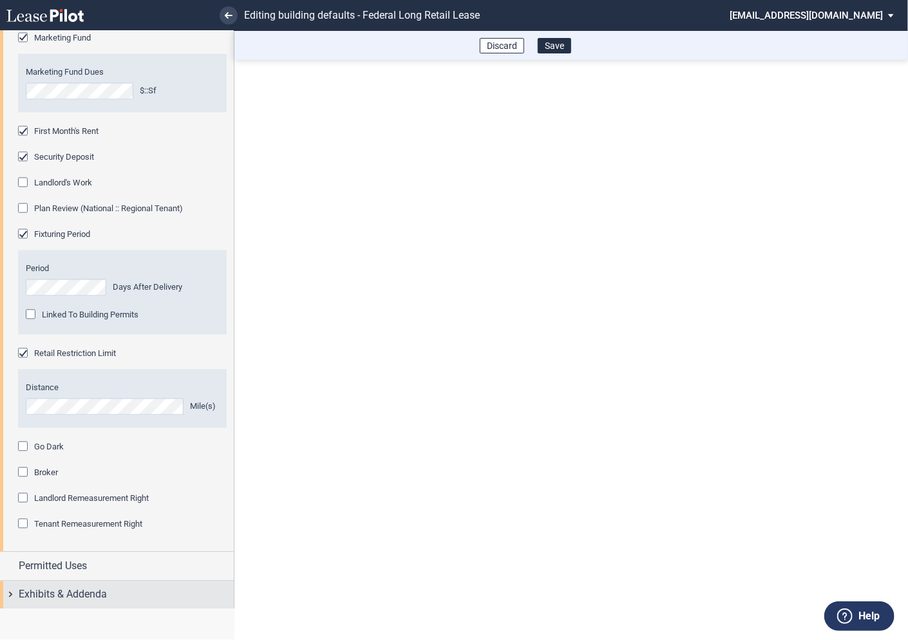
click at [18, 595] on div "Exhibits & Addenda" at bounding box center [117, 596] width 234 height 28
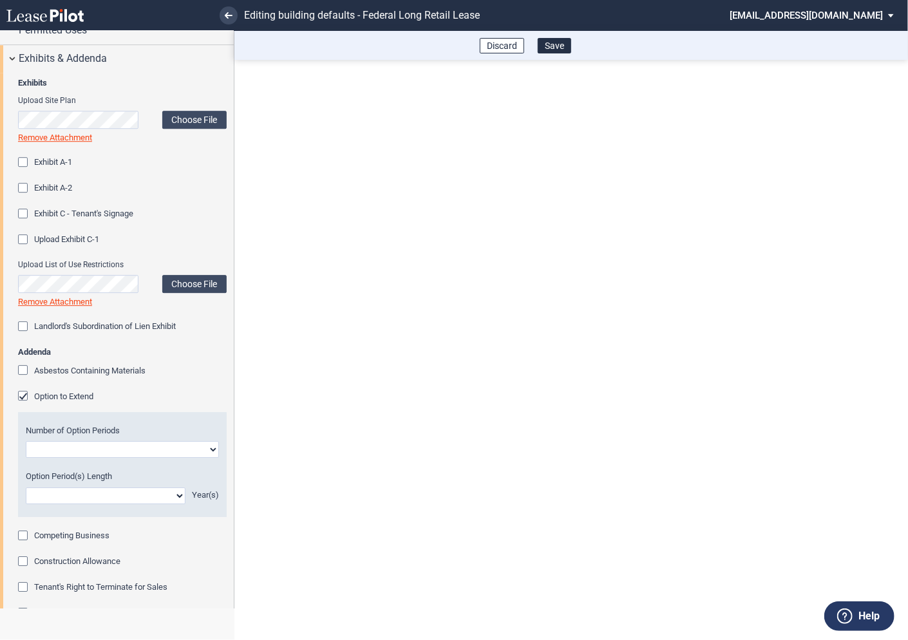
scroll to position [1667, 0]
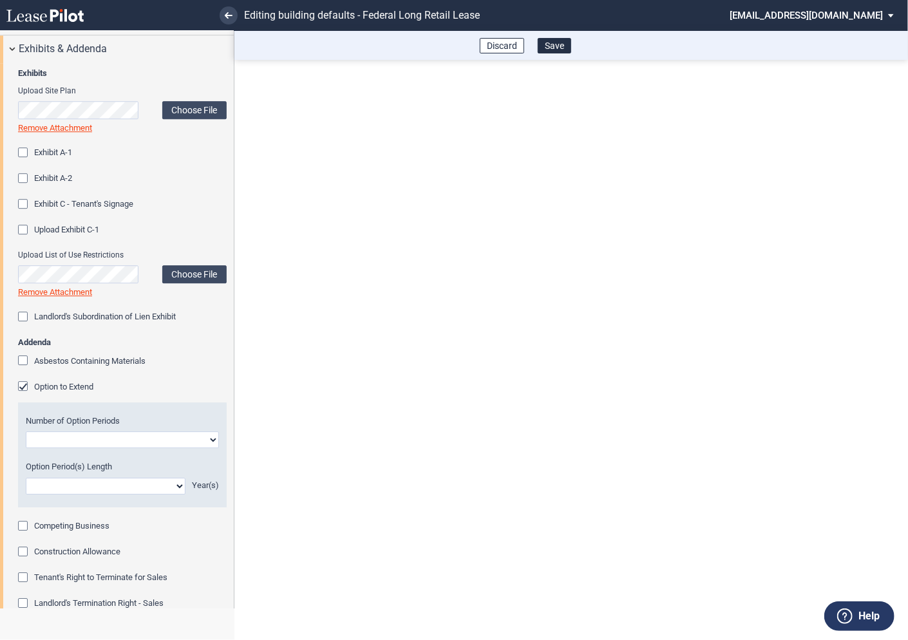
click at [24, 387] on div "Option to Extend" at bounding box center [24, 387] width 13 height 13
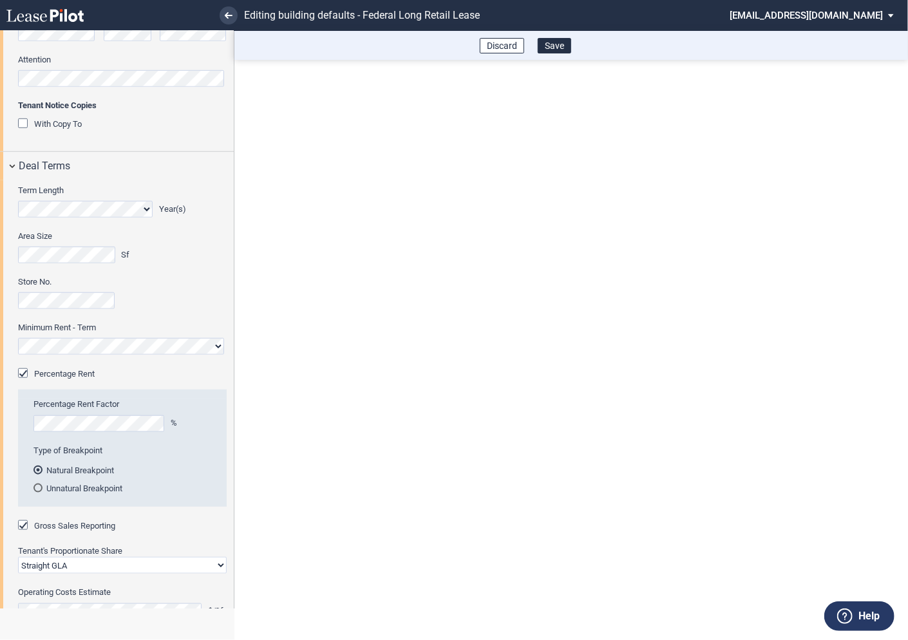
scroll to position [265, 0]
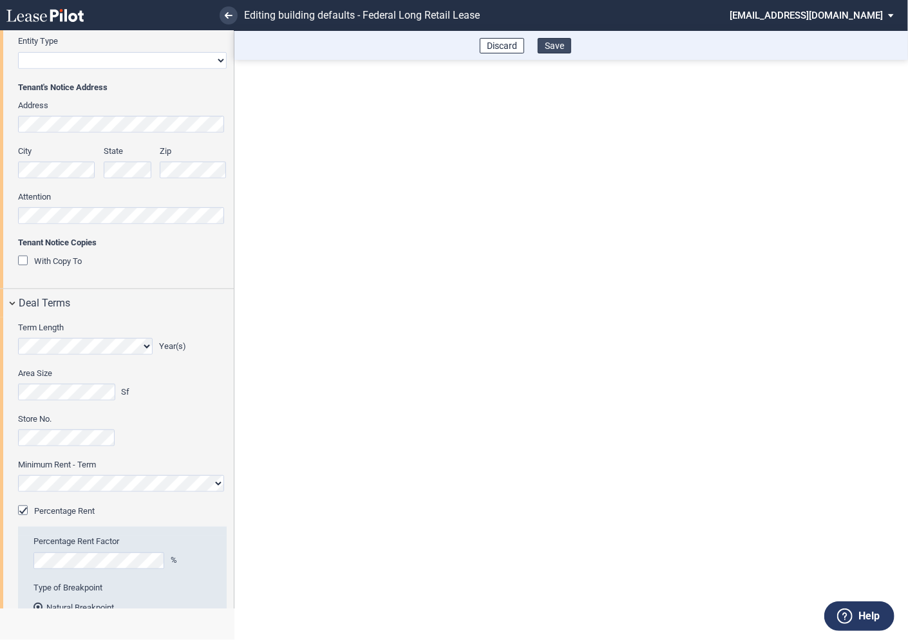
click at [554, 45] on button "Save" at bounding box center [554, 45] width 33 height 15
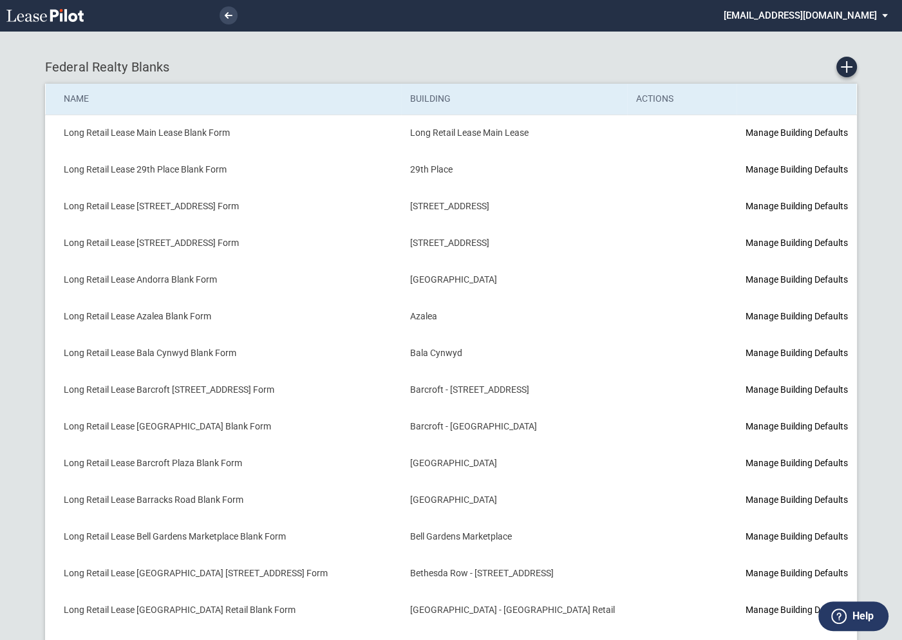
scroll to position [378, 0]
